Goal: Obtain resource: Download file/media

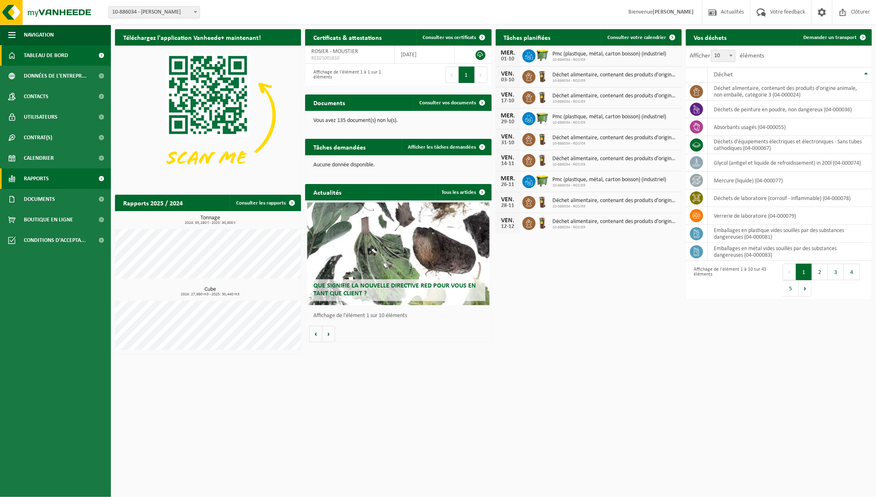
click at [38, 176] on span "Rapports" at bounding box center [36, 178] width 25 height 21
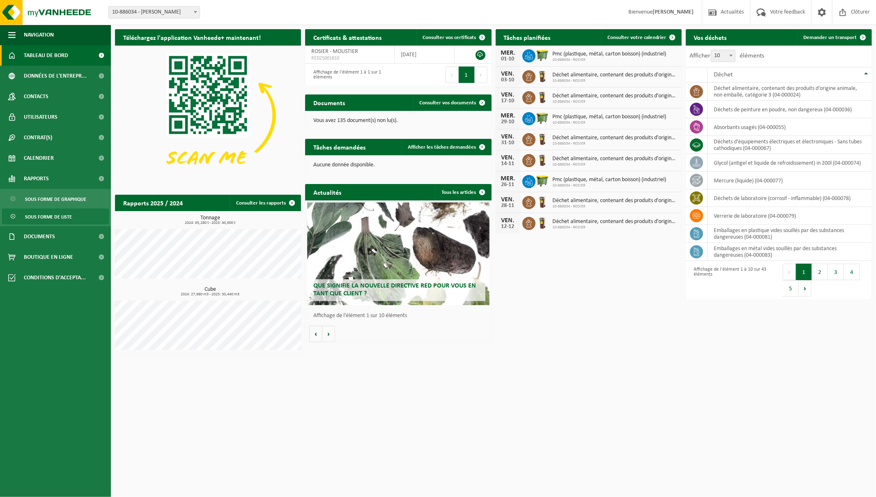
click at [45, 216] on span "Sous forme de liste" at bounding box center [48, 217] width 47 height 16
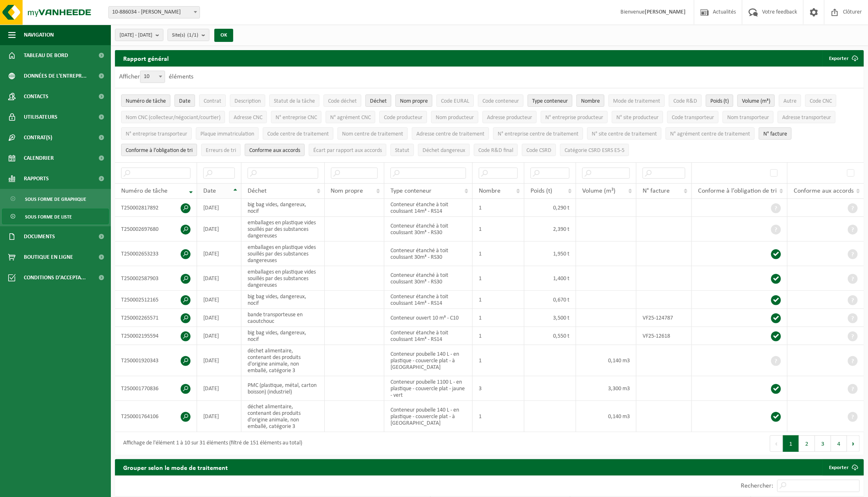
click at [214, 192] on span "Date" at bounding box center [209, 191] width 13 height 7
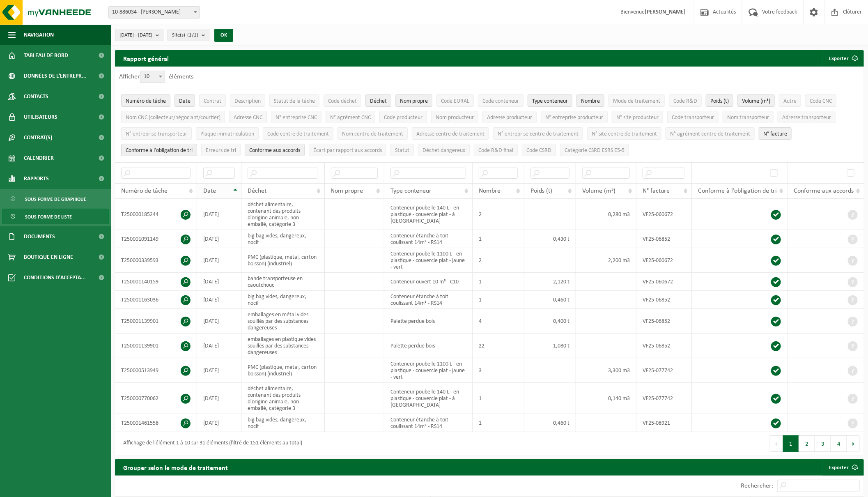
click at [213, 192] on span "Date" at bounding box center [209, 191] width 13 height 7
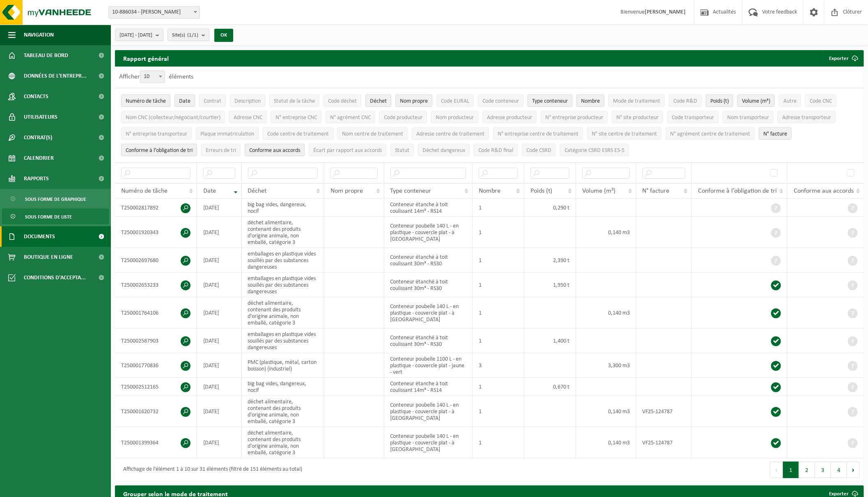
click at [41, 237] on span "Documents" at bounding box center [39, 236] width 31 height 21
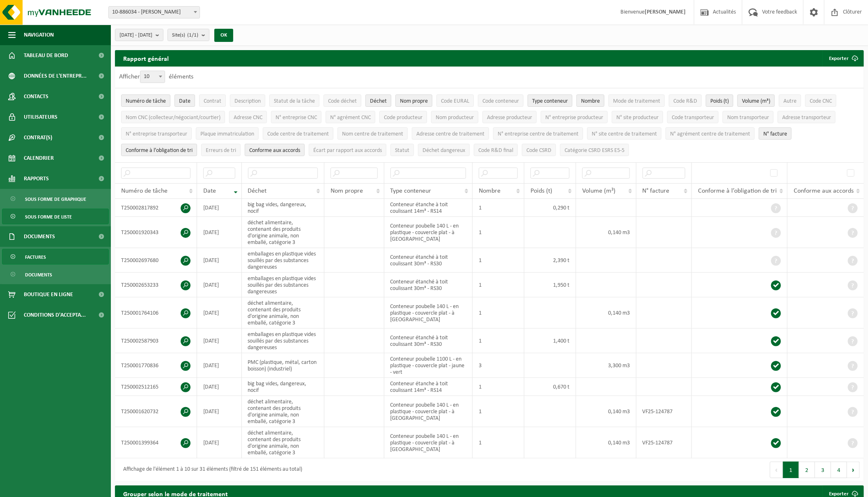
click at [35, 255] on span "Factures" at bounding box center [35, 257] width 21 height 16
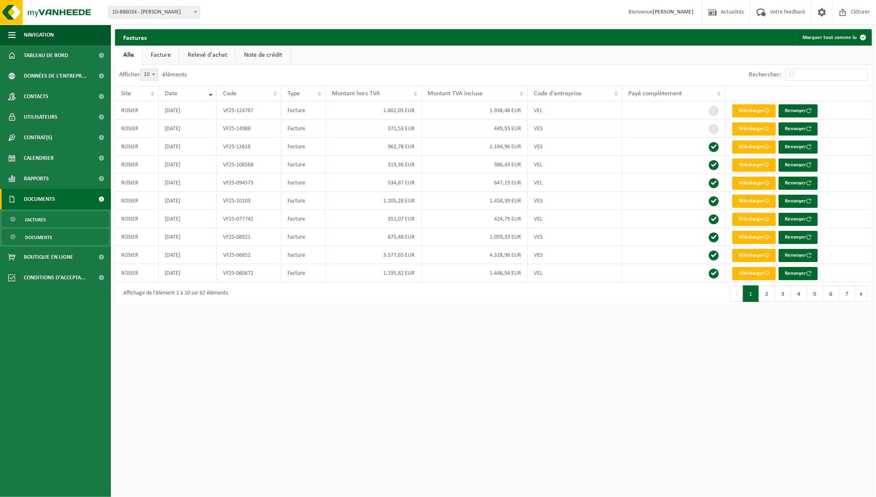
click at [42, 234] on span "Documents" at bounding box center [38, 238] width 27 height 16
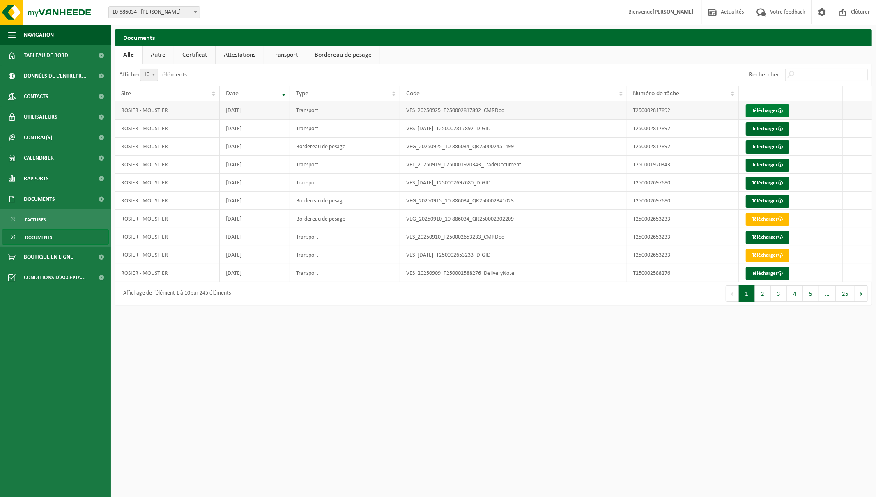
click at [773, 109] on link "Télécharger" at bounding box center [768, 110] width 44 height 13
click at [773, 128] on link "Télécharger" at bounding box center [768, 128] width 44 height 13
click at [769, 144] on link "Télécharger" at bounding box center [768, 146] width 44 height 13
